Goal: Transaction & Acquisition: Obtain resource

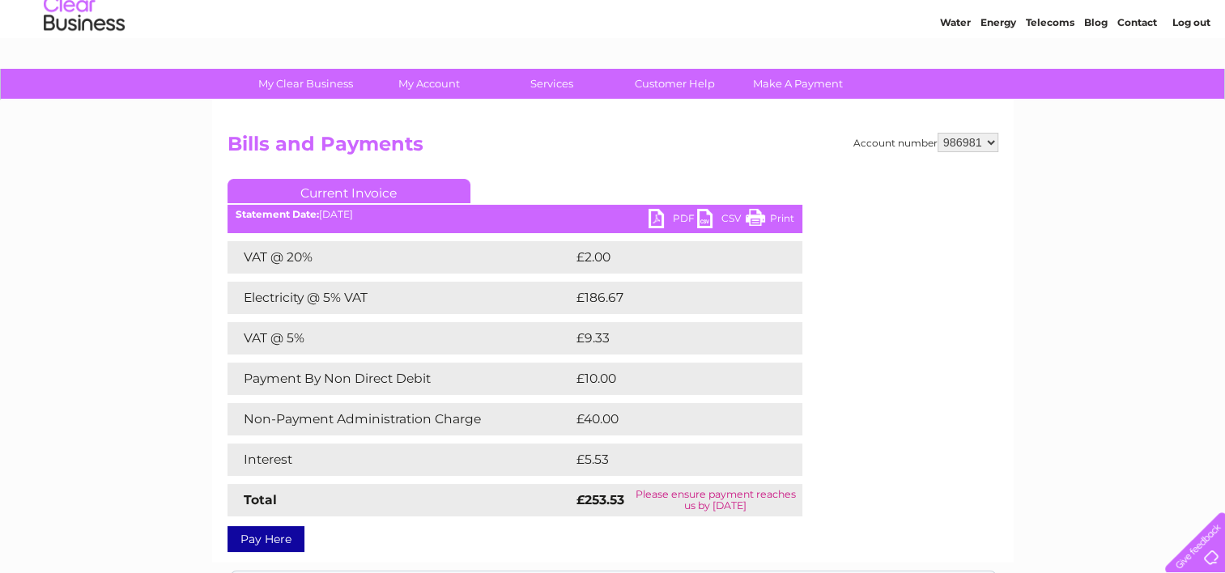
scroll to position [81, 0]
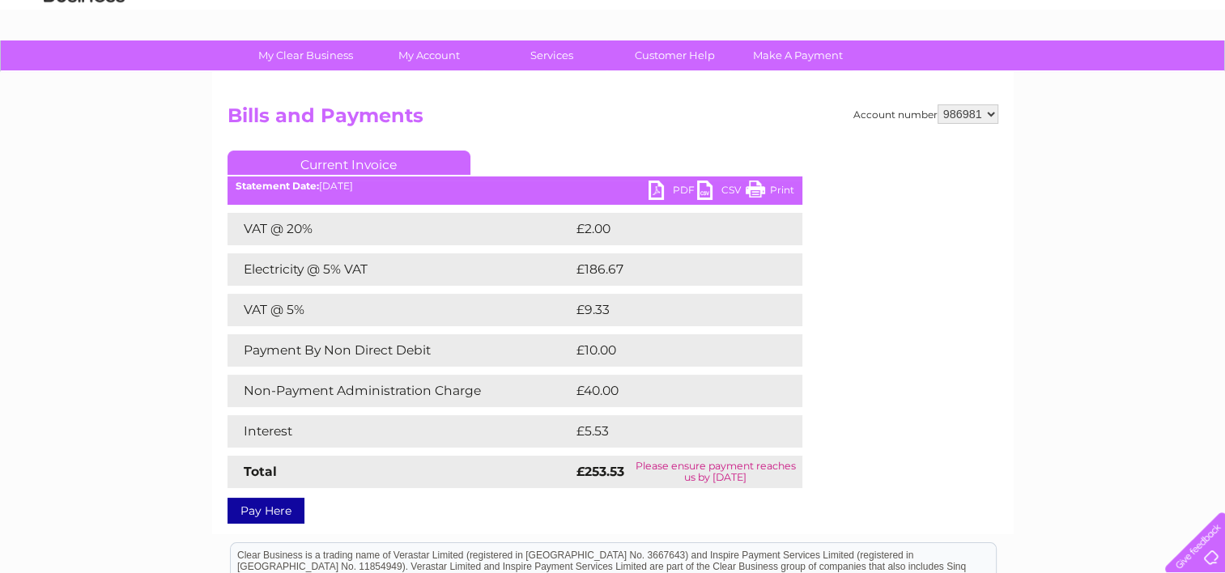
click at [986, 112] on select "935485 986981" at bounding box center [968, 113] width 61 height 19
select select "935485"
click at [938, 104] on select "935485 986981" at bounding box center [968, 113] width 61 height 19
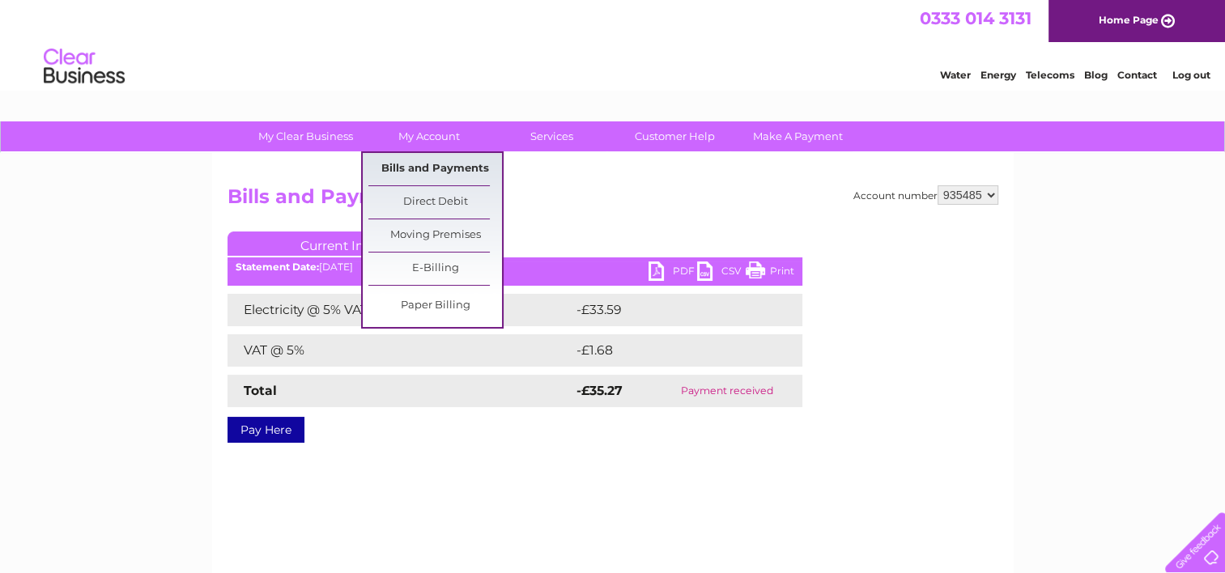
click at [425, 166] on link "Bills and Payments" at bounding box center [436, 169] width 134 height 32
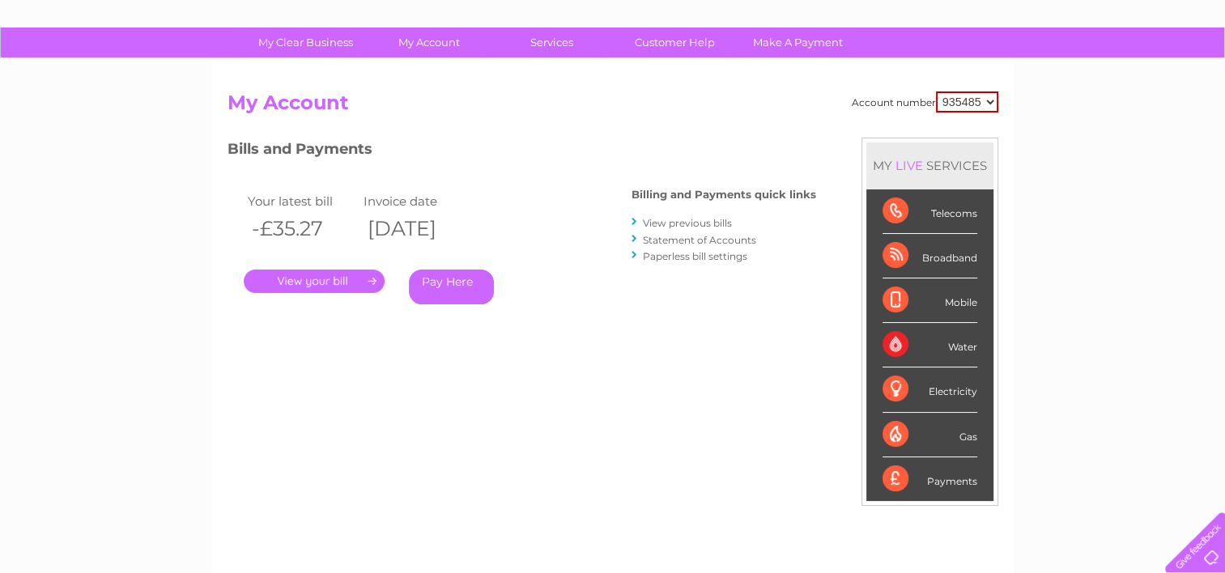
scroll to position [162, 0]
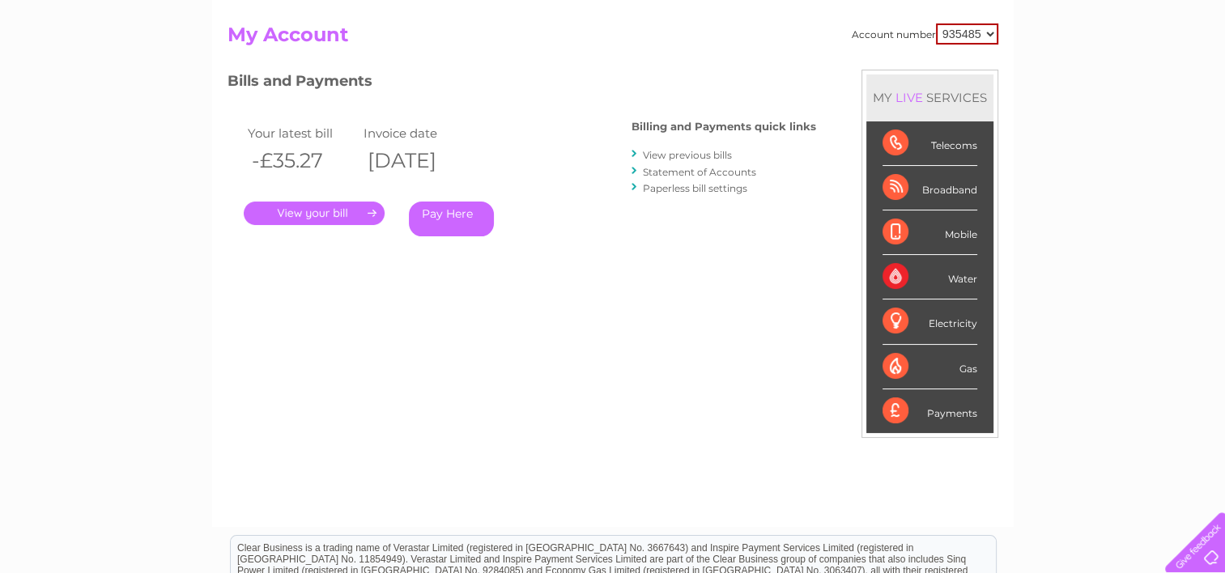
click at [671, 158] on link "View previous bills" at bounding box center [687, 155] width 89 height 12
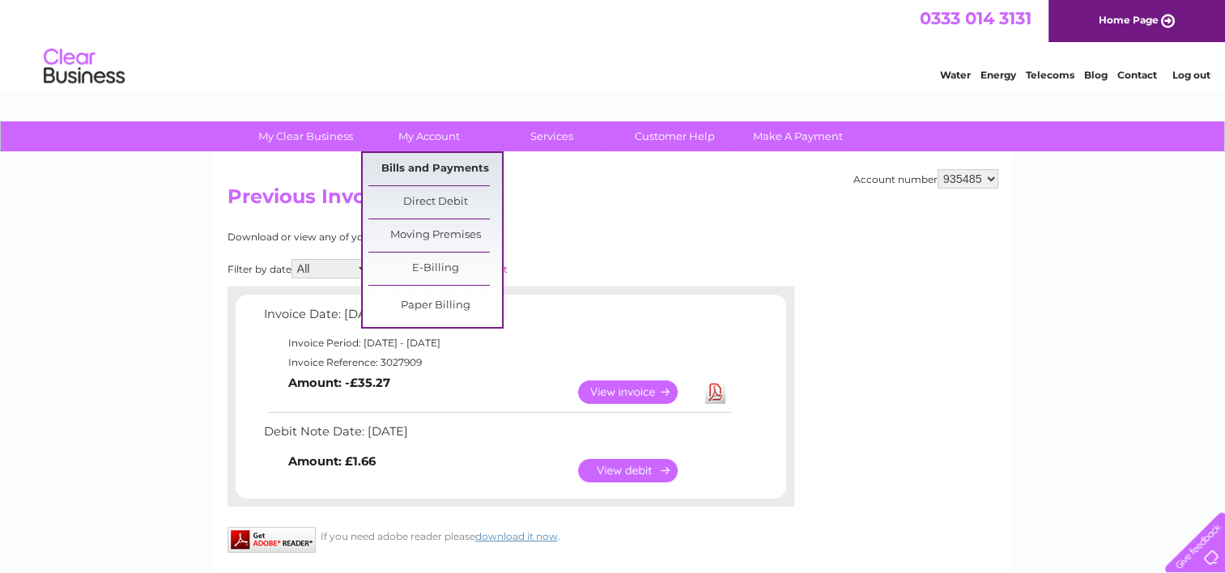
click at [423, 172] on link "Bills and Payments" at bounding box center [436, 169] width 134 height 32
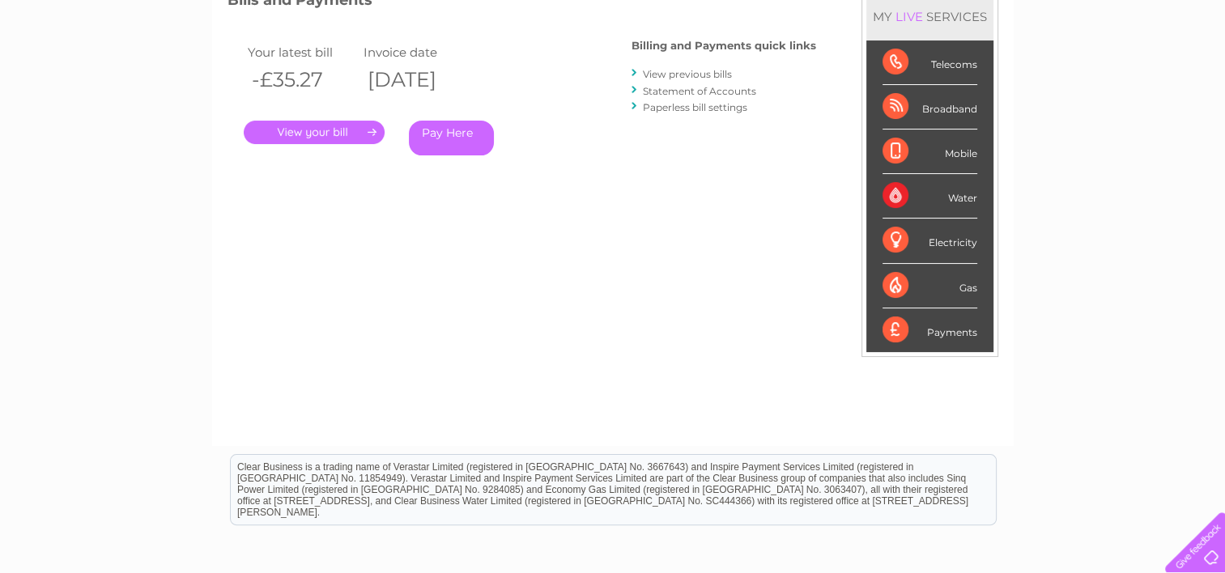
scroll to position [162, 0]
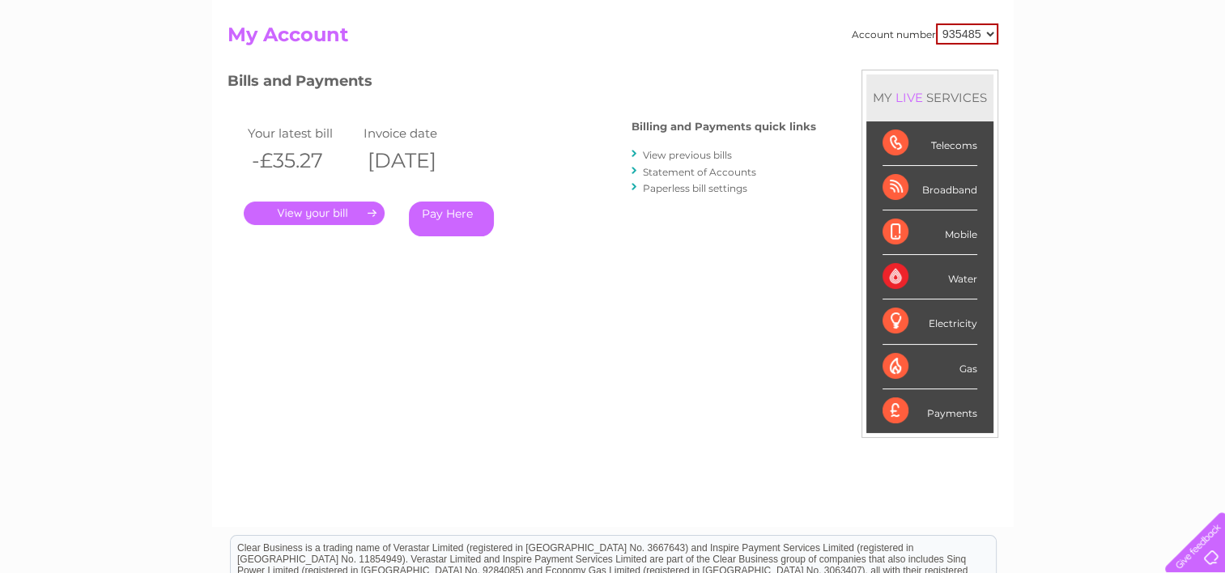
click at [703, 172] on link "Statement of Accounts" at bounding box center [699, 172] width 113 height 12
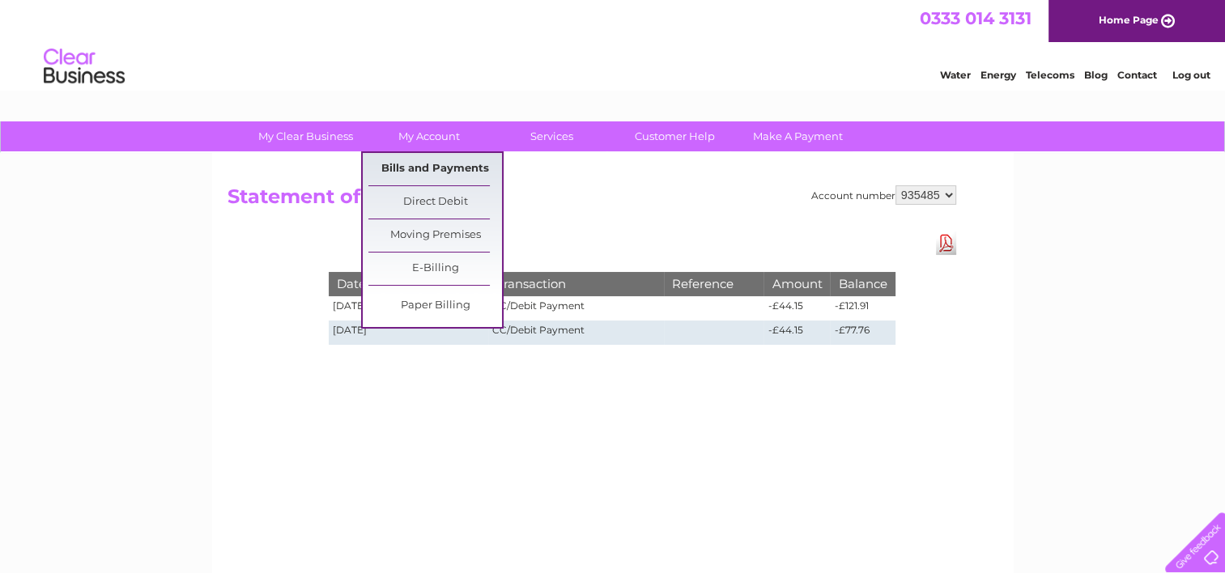
click at [418, 168] on link "Bills and Payments" at bounding box center [436, 169] width 134 height 32
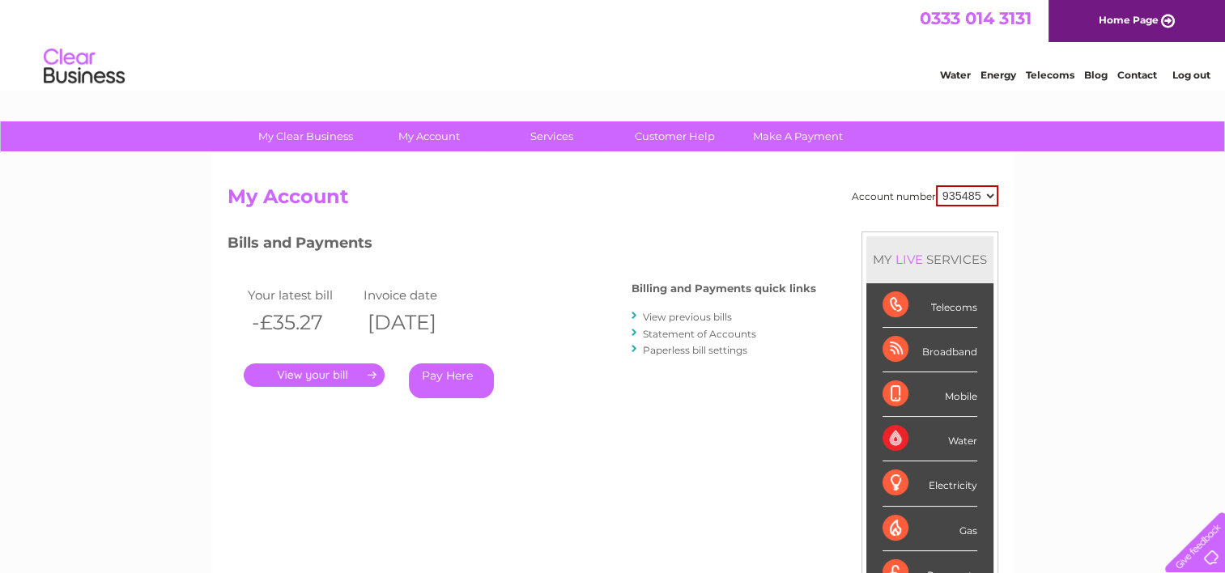
click at [301, 376] on link "." at bounding box center [314, 375] width 141 height 23
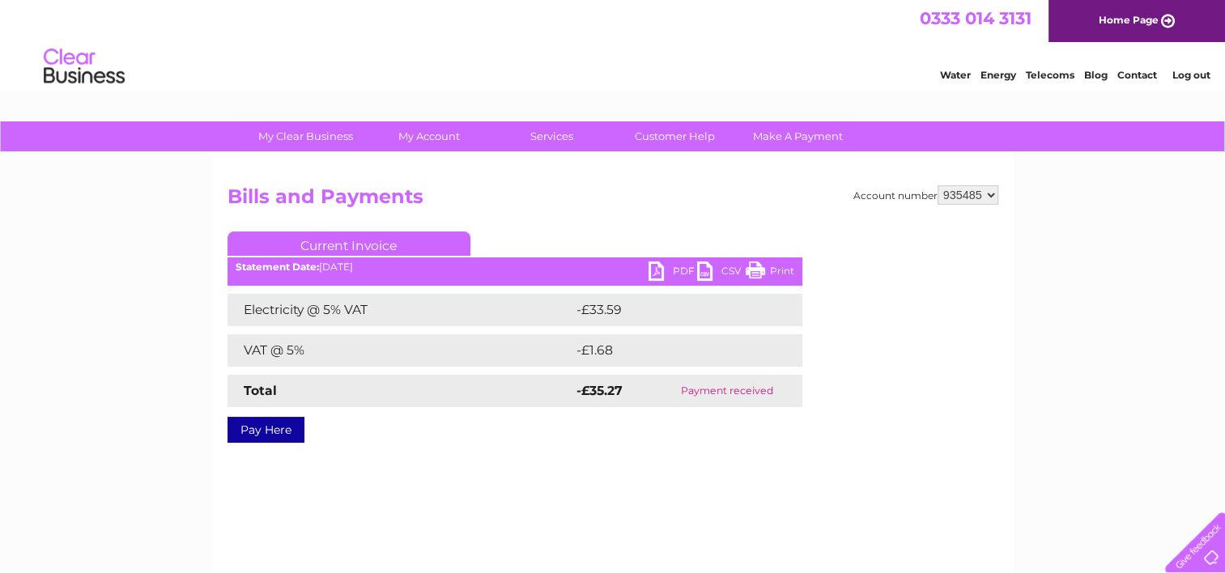
click at [665, 272] on link "PDF" at bounding box center [673, 273] width 49 height 23
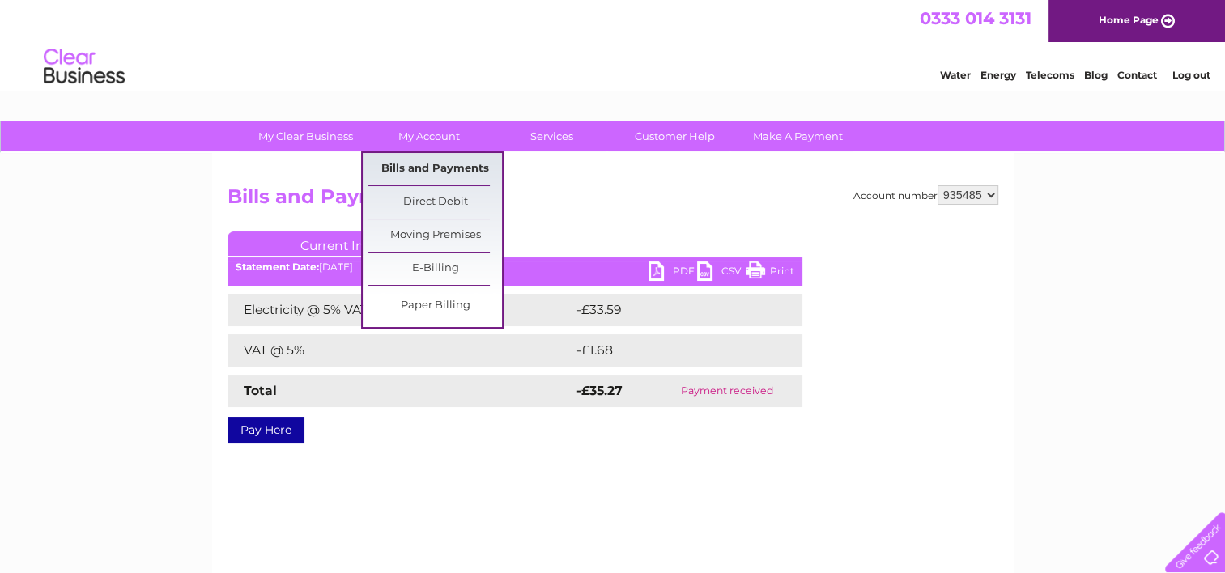
click at [444, 166] on link "Bills and Payments" at bounding box center [436, 169] width 134 height 32
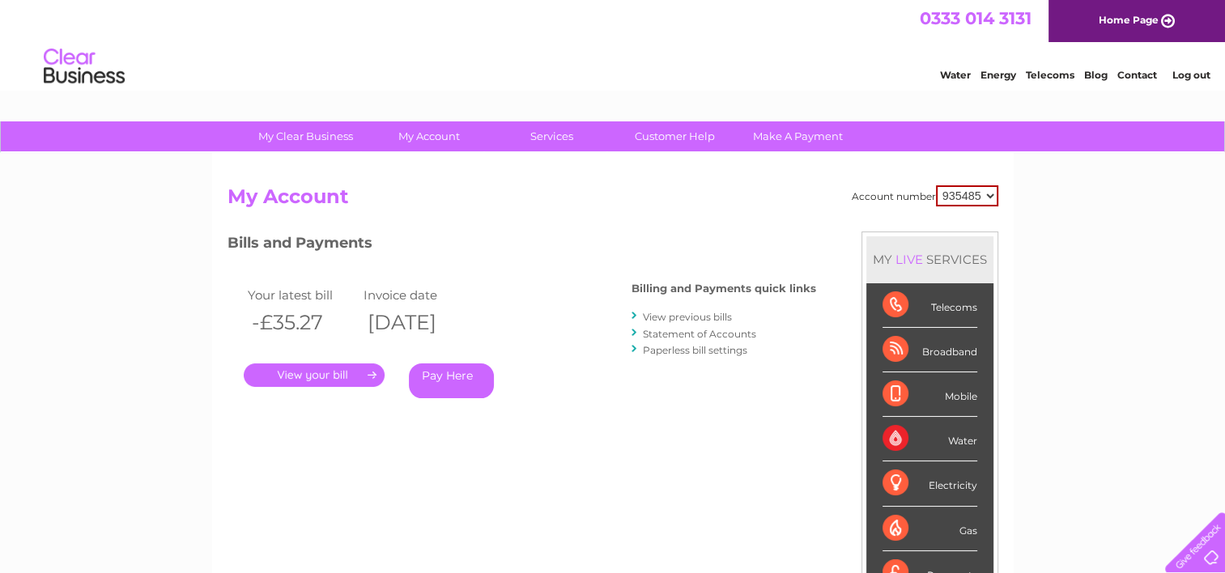
click at [714, 334] on link "Statement of Accounts" at bounding box center [699, 334] width 113 height 12
